Goal: Task Accomplishment & Management: Manage account settings

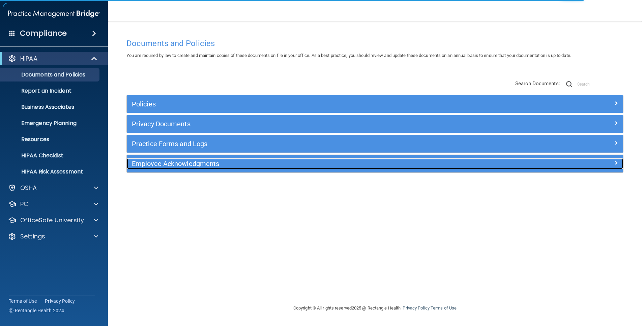
click at [227, 165] on h5 "Employee Acknowledgments" at bounding box center [313, 163] width 362 height 7
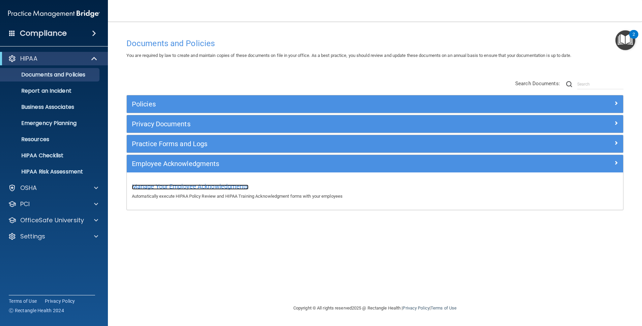
click at [222, 186] on span "Manage Your Employee Acknowledgments" at bounding box center [190, 186] width 117 height 7
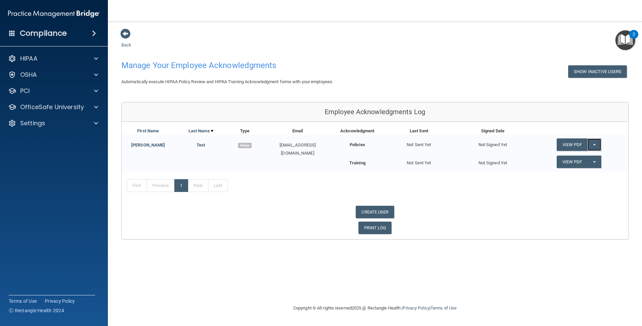
click at [595, 143] on button "Split button!" at bounding box center [595, 145] width 14 height 12
click at [572, 158] on link "Send Acknowledgment" at bounding box center [586, 158] width 58 height 10
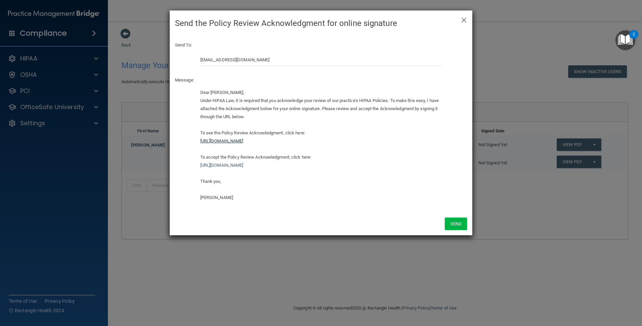
click at [244, 142] on link "https://ra.officesafe.com/api/employee_acknowledgments/pdfs/hipaa_policies/677e…" at bounding box center [221, 141] width 43 height 5
click at [244, 141] on link "https://ra.officesafe.com/api/employee_acknowledgments/pdfs/hipaa_policies/677e…" at bounding box center [221, 141] width 43 height 5
click at [244, 143] on link "https://ra.officesafe.com/api/employee_acknowledgments/pdfs/hipaa_policies/677e…" at bounding box center [221, 141] width 43 height 5
drag, startPoint x: 423, startPoint y: 142, endPoint x: 189, endPoint y: 143, distance: 234.4
click at [190, 143] on div "Dear Joe Test, Under HIPAA Law, it is required that you acknowledge your review…" at bounding box center [321, 148] width 302 height 118
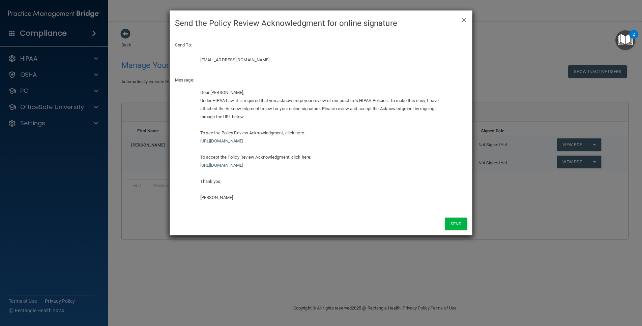
copy link "https://ra.officesafe.com/api/employee_acknowledgments/pdfs/hipaa_policies/677e…"
click at [244, 141] on link "https://ra.officesafe.com/api/employee_acknowledgments/pdfs/hipaa_policies/677e…" at bounding box center [221, 141] width 43 height 5
drag, startPoint x: 390, startPoint y: 165, endPoint x: 188, endPoint y: 168, distance: 202.4
click at [188, 168] on div "Dear Joe Test, Under HIPAA Law, it is required that you acknowledge your review…" at bounding box center [321, 148] width 302 height 118
copy link "https://ra.officesafe.com/#/employee-acknowledgments/677e8b8eb0ddc0399e36912d/a…"
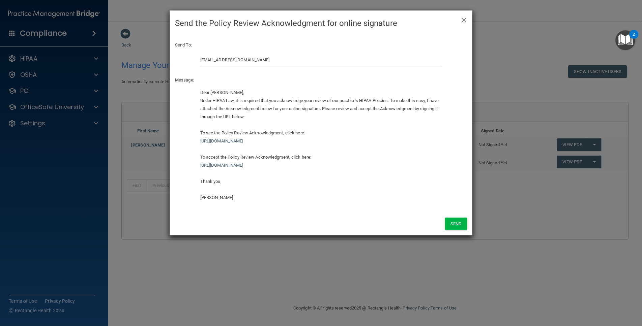
click at [459, 22] on h4 "Send the Policy Review Acknowledgment for online signature" at bounding box center [321, 23] width 292 height 15
click at [465, 22] on span "×" at bounding box center [464, 18] width 6 height 13
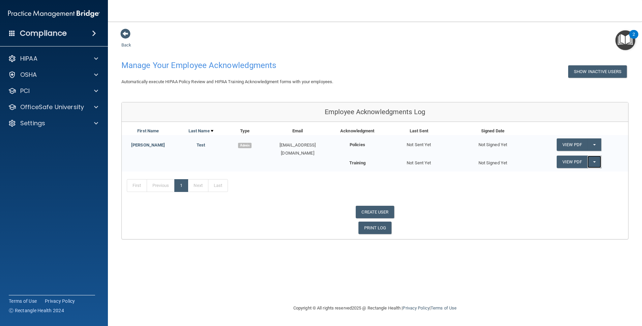
click at [592, 160] on button "Split button!" at bounding box center [595, 162] width 14 height 12
click at [590, 172] on link "Send Acknowledgment PDF" at bounding box center [590, 176] width 67 height 10
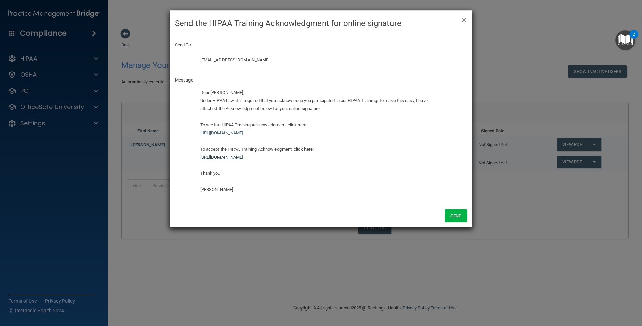
click at [244, 159] on link "https://ra.officesafe.com/#/employee-acknowledgments/677e8b8eb0ddc0399e36912c/a…" at bounding box center [221, 157] width 43 height 5
drag, startPoint x: 396, startPoint y: 161, endPoint x: 188, endPoint y: 158, distance: 207.8
click at [188, 158] on div "Dear Joe Test, Under HIPAA Law, it is required that you acknowledge you partici…" at bounding box center [321, 144] width 302 height 110
copy link "https://ra.officesafe.com/#/employee-acknowledgments/677e8b8eb0ddc0399e36912c/a…"
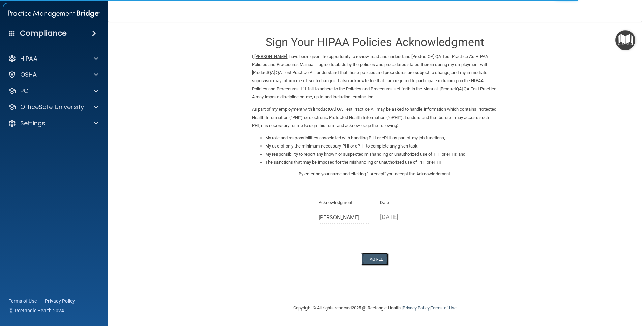
click at [377, 259] on button "I Agree" at bounding box center [375, 259] width 27 height 12
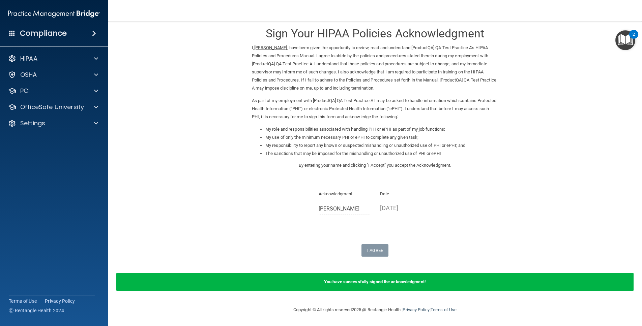
scroll to position [7, 0]
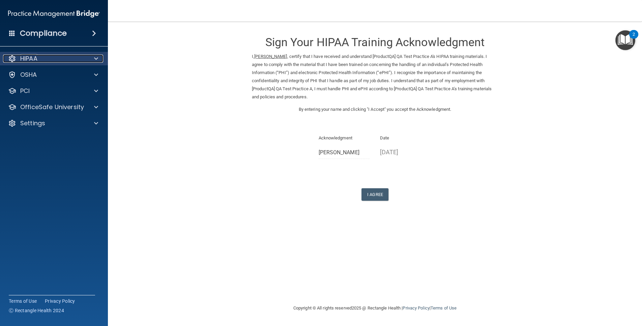
click at [54, 61] on div "HIPAA" at bounding box center [45, 59] width 84 height 8
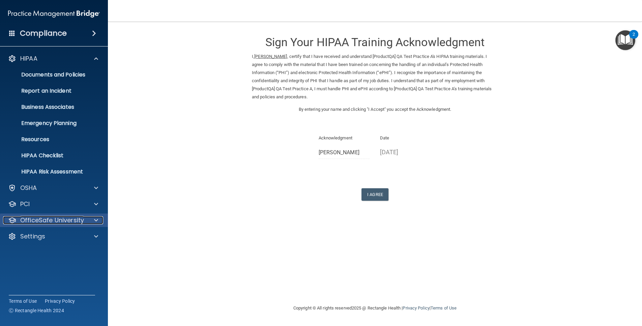
click at [39, 217] on p "OfficeSafe University" at bounding box center [52, 221] width 64 height 8
